Goal: Find specific page/section: Find specific page/section

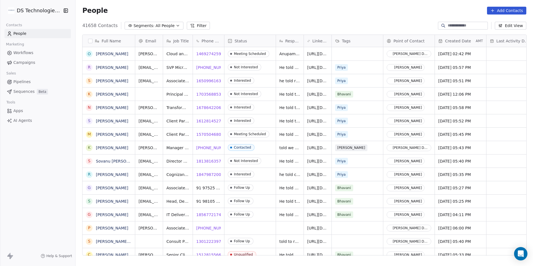
scroll to position [230, 454]
click at [190, 26] on icon at bounding box center [192, 25] width 4 height 4
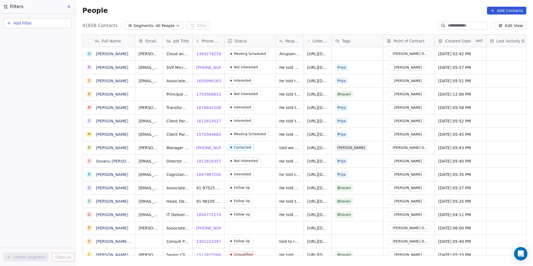
click at [33, 26] on button "Add Filter" at bounding box center [37, 23] width 68 height 10
click at [42, 38] on span "Contact properties" at bounding box center [27, 36] width 36 height 6
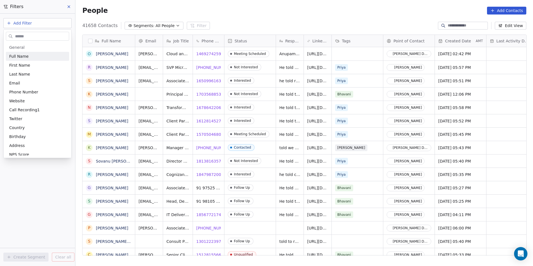
click at [49, 36] on input "text" at bounding box center [41, 36] width 55 height 8
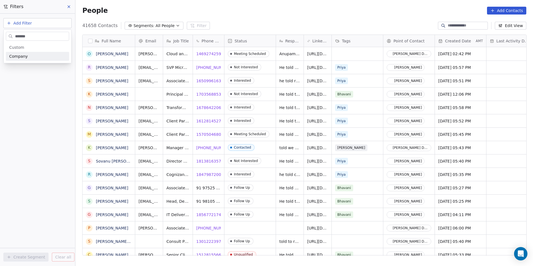
type input "*******"
click at [41, 54] on div "Company" at bounding box center [37, 57] width 57 height 6
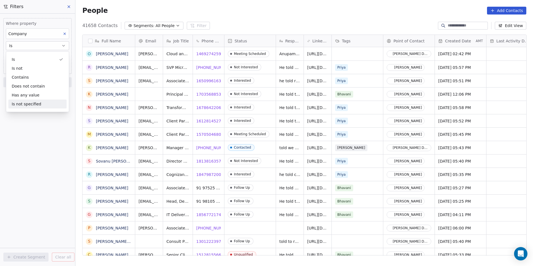
click at [48, 140] on div "Where property Company Is Add filter to this group Add another filter Create Se…" at bounding box center [37, 140] width 75 height 252
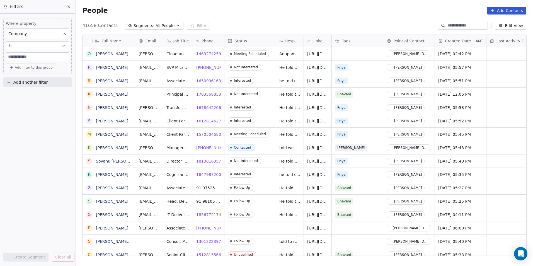
click at [41, 54] on input at bounding box center [37, 57] width 63 height 8
type input "*******"
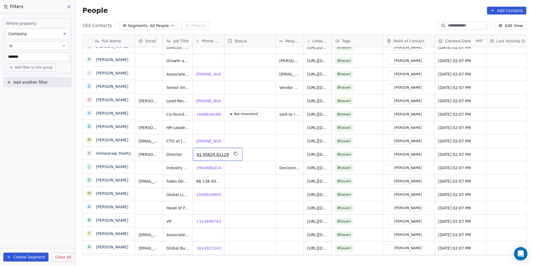
scroll to position [167, 0]
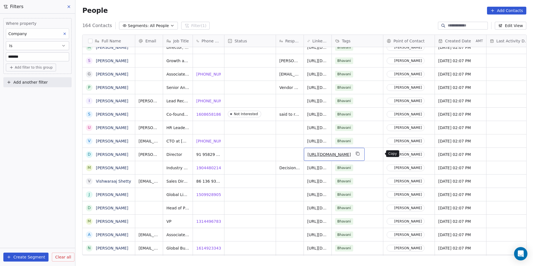
click at [360, 154] on icon "grid" at bounding box center [357, 153] width 4 height 4
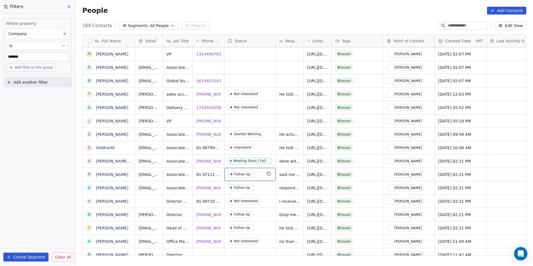
scroll to position [390, 0]
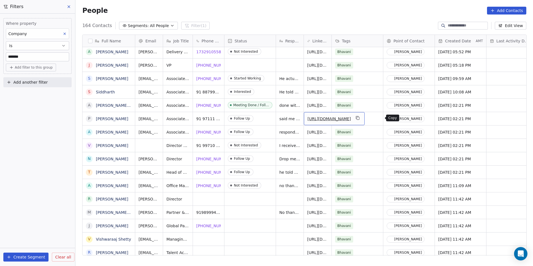
click at [360, 117] on icon "grid" at bounding box center [357, 118] width 4 height 4
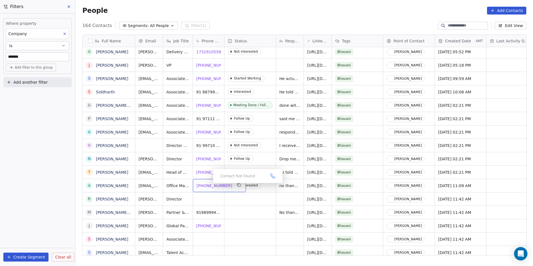
click at [209, 185] on span "[PHONE_NUMBER]" at bounding box center [215, 186] width 36 height 6
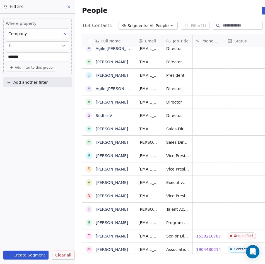
scroll to position [228, 229]
click at [240, 23] on input at bounding box center [241, 26] width 39 height 6
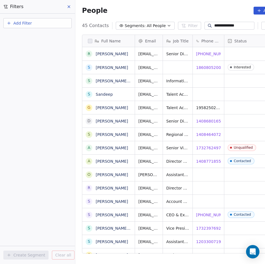
scroll to position [228, 222]
click at [245, 23] on input "**********" at bounding box center [233, 26] width 39 height 6
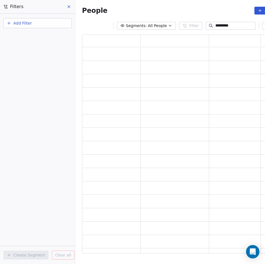
scroll to position [215, 212]
type input "*"
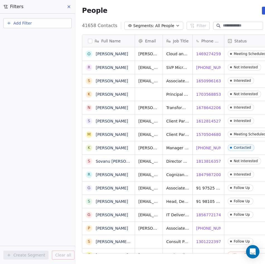
scroll to position [228, 229]
